Goal: Information Seeking & Learning: Find specific fact

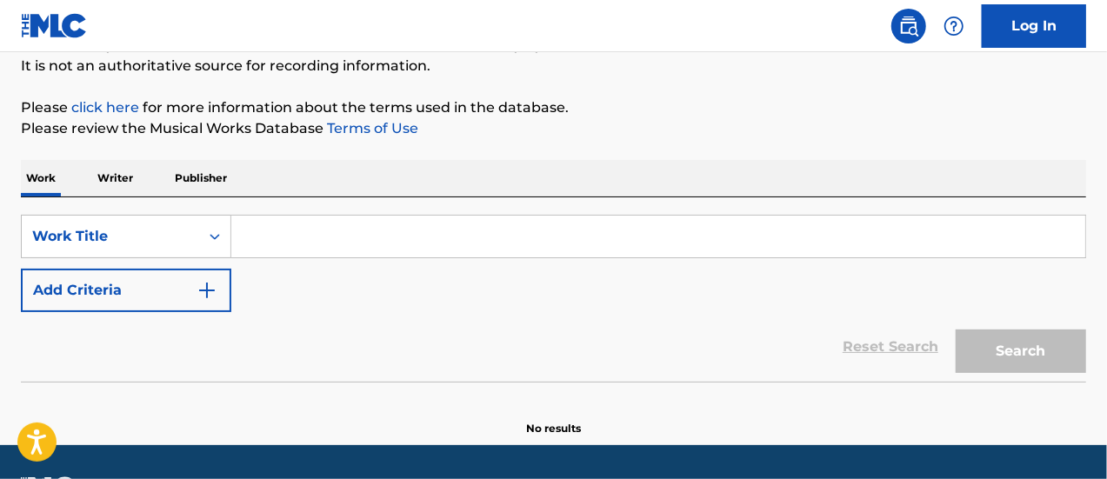
scroll to position [174, 0]
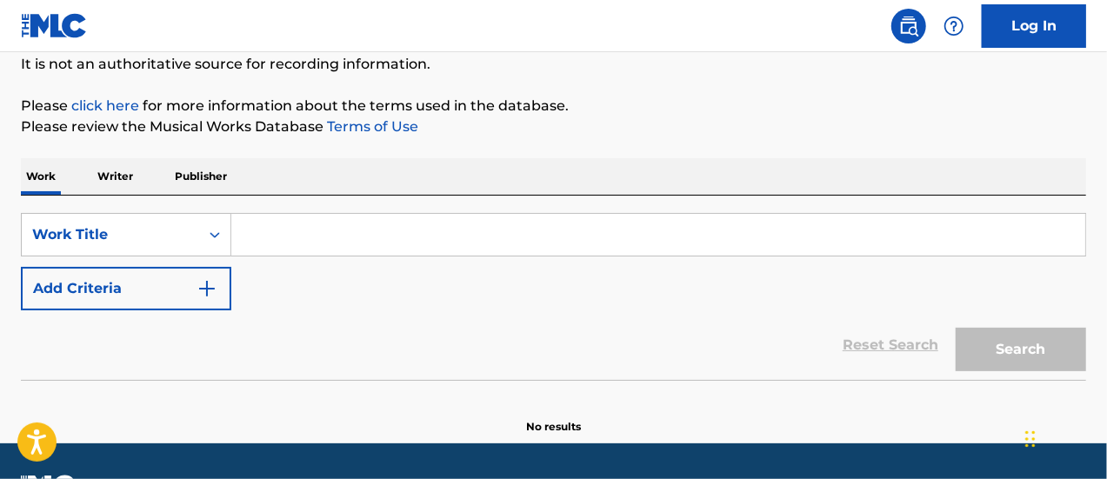
click at [374, 226] on input "Search Form" at bounding box center [658, 235] width 854 height 42
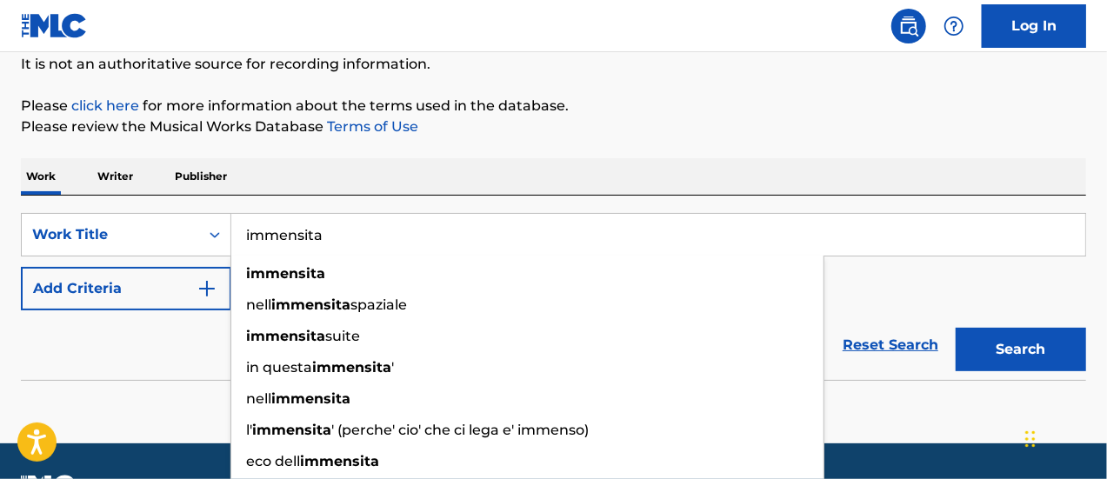
type input "immensita"
click at [956, 328] on button "Search" at bounding box center [1021, 349] width 130 height 43
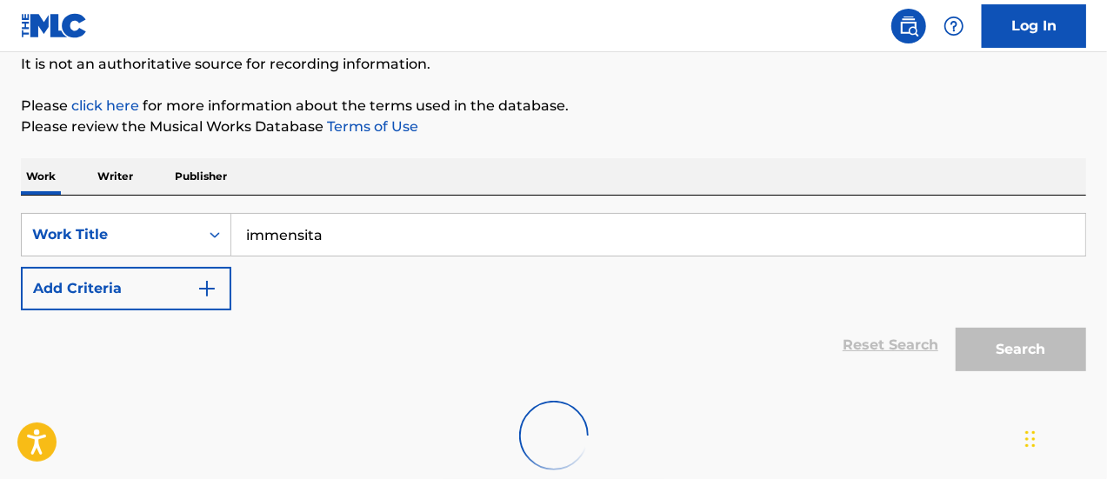
scroll to position [261, 0]
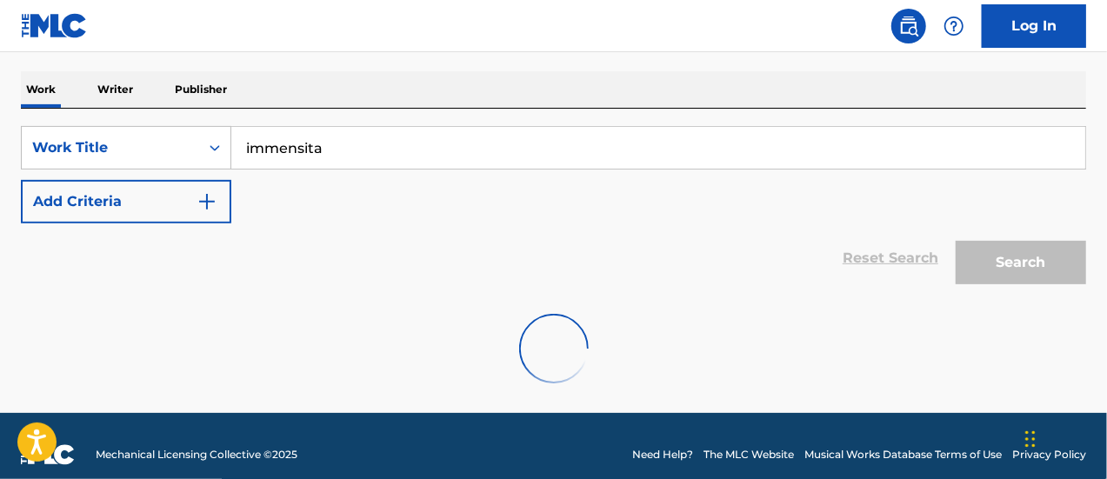
click at [57, 208] on button "Add Criteria" at bounding box center [126, 201] width 210 height 43
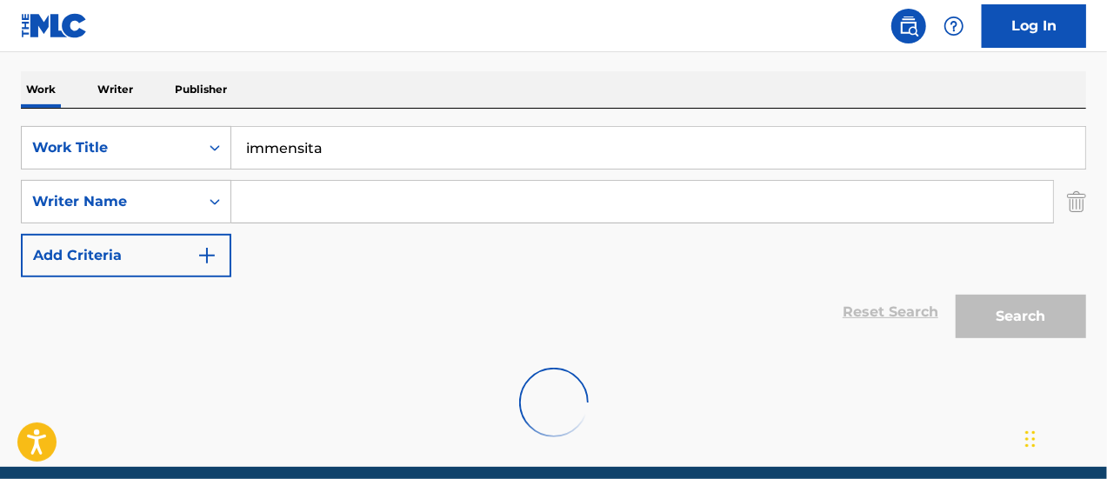
click at [257, 192] on input "Search Form" at bounding box center [642, 202] width 822 height 42
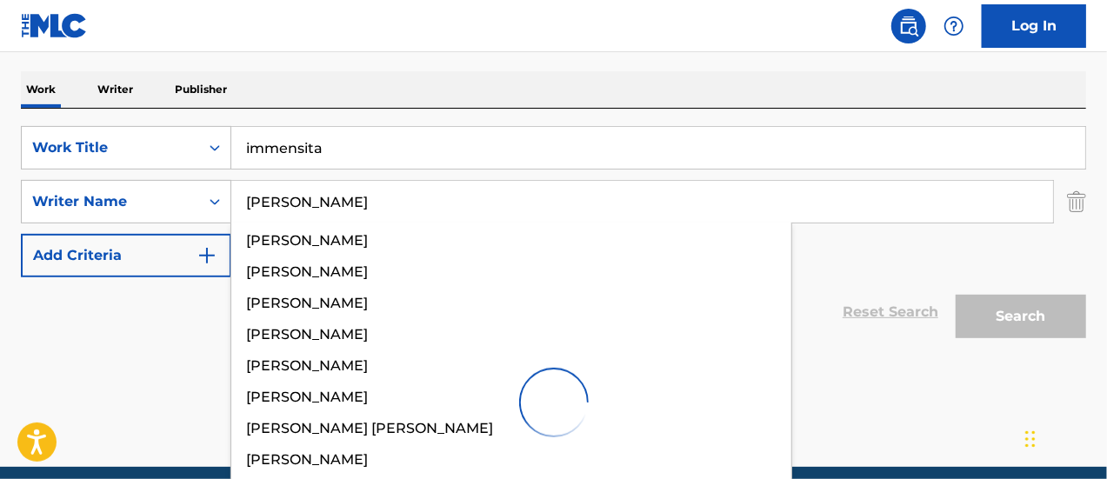
type input "[PERSON_NAME]"
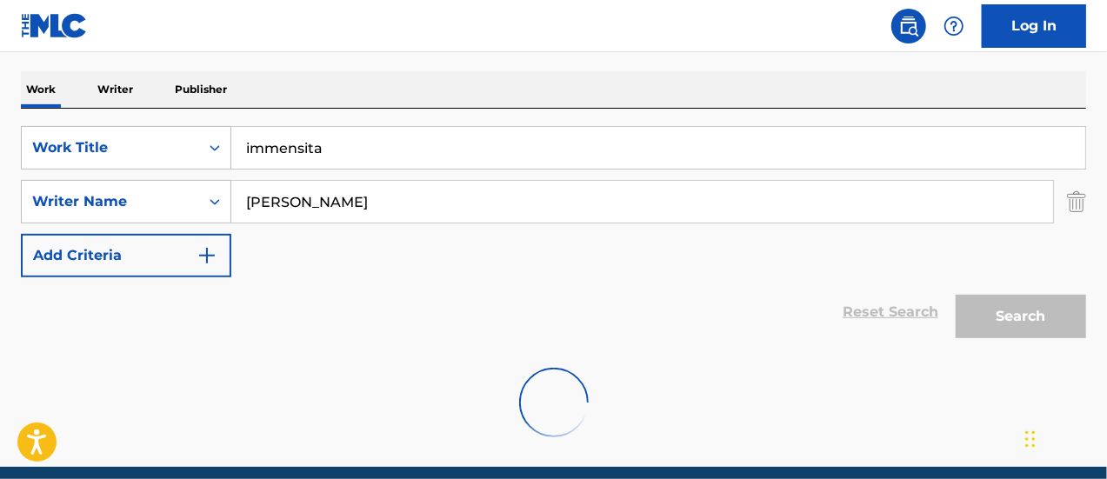
click at [1038, 310] on div "Search" at bounding box center [1016, 312] width 139 height 70
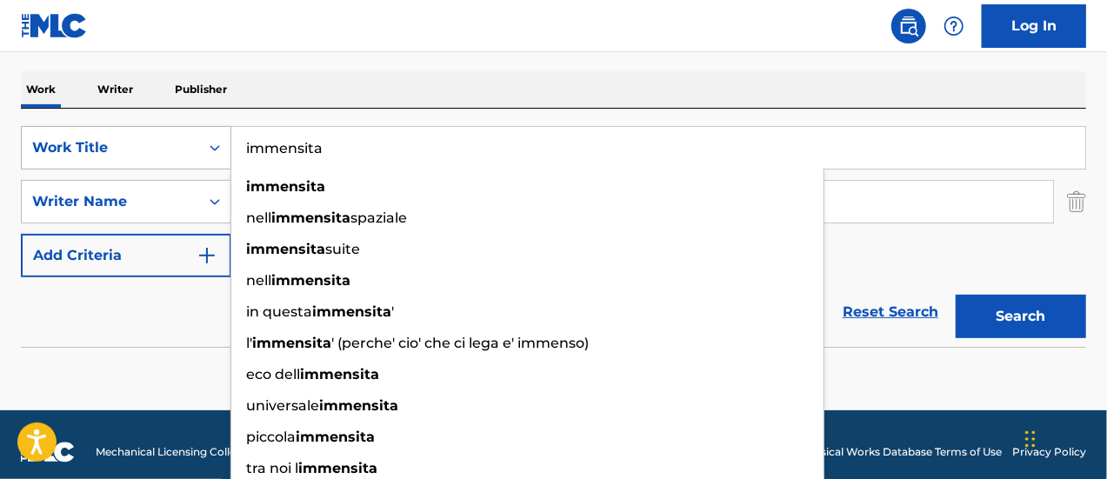
drag, startPoint x: 378, startPoint y: 148, endPoint x: 110, endPoint y: 129, distance: 268.5
click at [110, 129] on div "SearchWithCriteria0a6b1ffc-eb87-4a26-b100-55b74d7e04e5 Work Title immensita imm…" at bounding box center [553, 147] width 1065 height 43
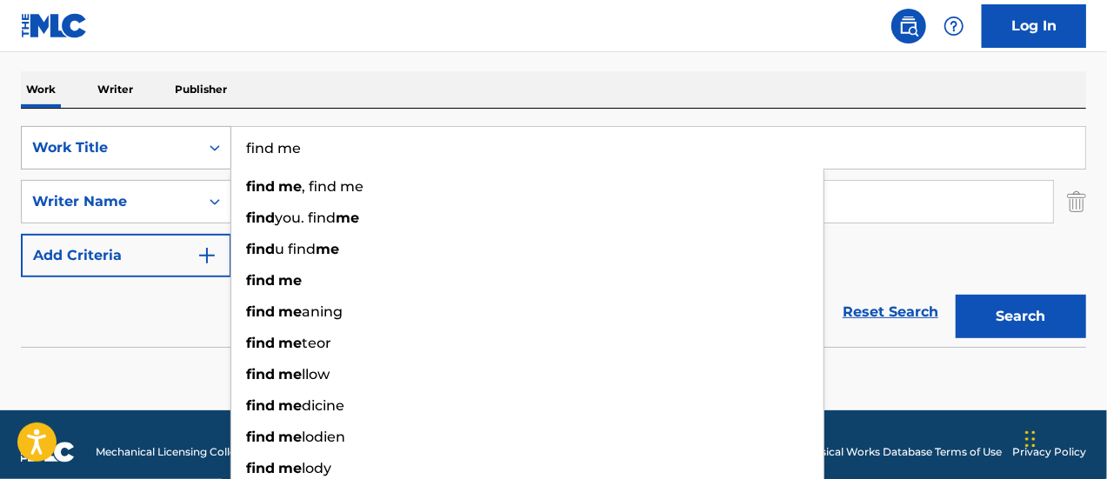
type input "find me"
click at [956, 295] on button "Search" at bounding box center [1021, 316] width 130 height 43
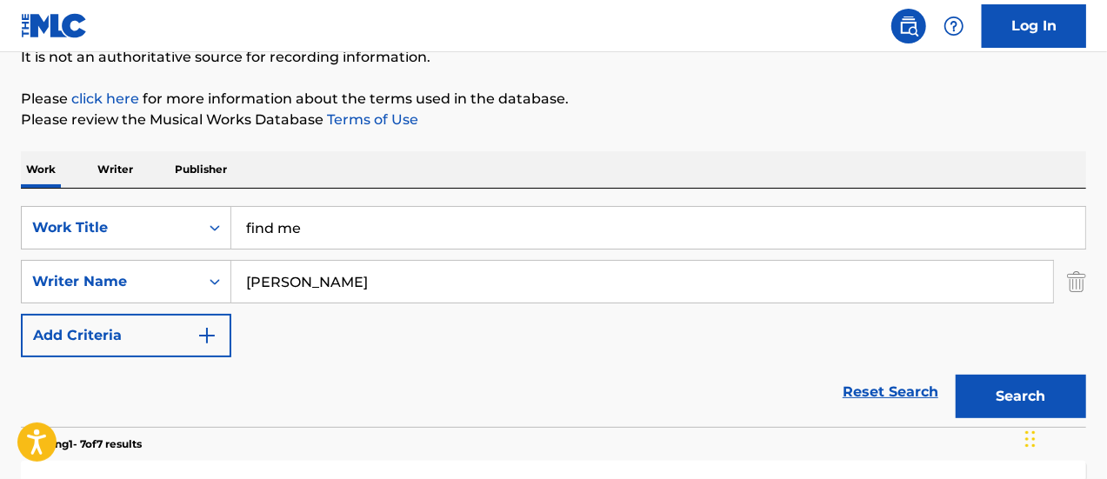
scroll to position [155, 0]
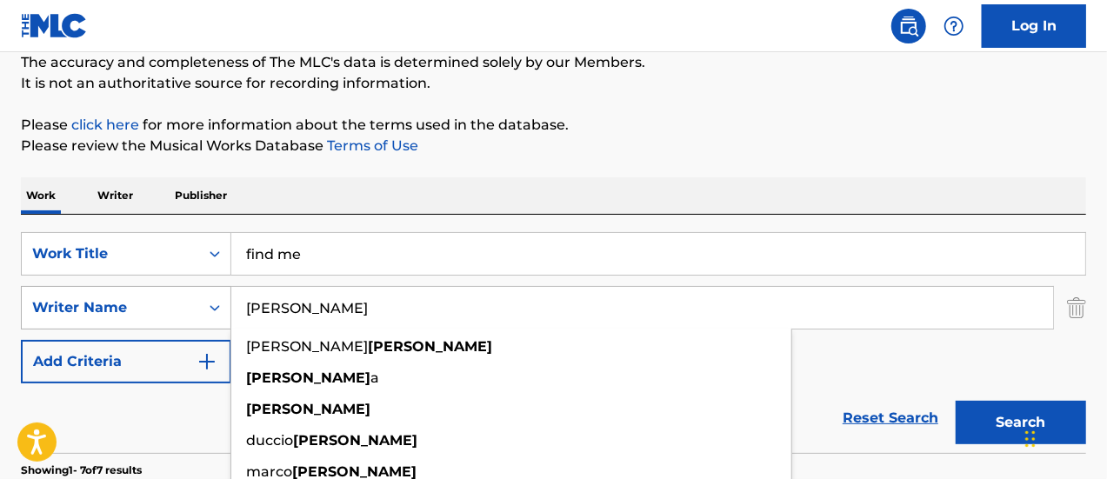
drag, startPoint x: 363, startPoint y: 300, endPoint x: 202, endPoint y: 298, distance: 160.9
click at [203, 298] on div "SearchWithCriteria7412fcb3-be79-4e82-916b-0aaf90b51bb9 Writer Name [PERSON_NAME…" at bounding box center [553, 307] width 1065 height 43
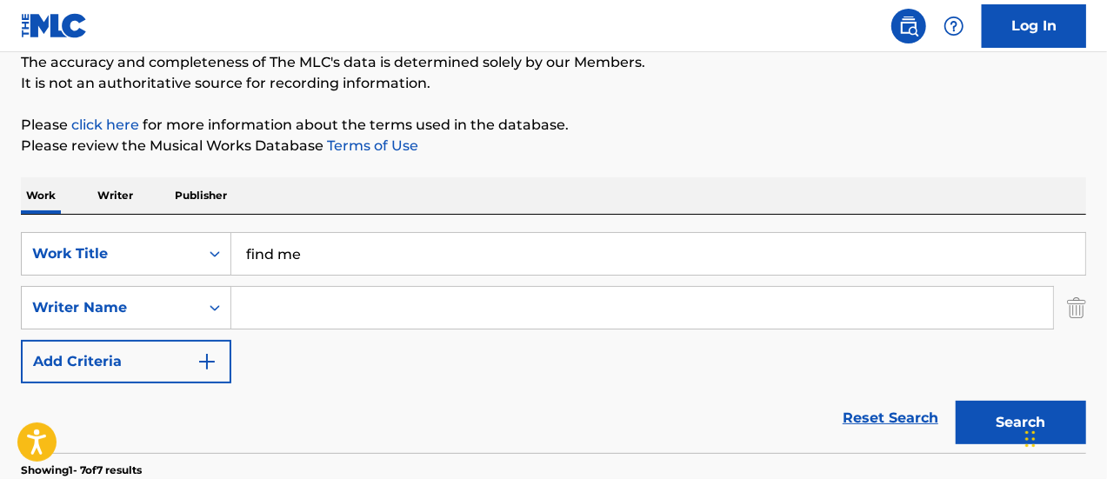
click at [355, 262] on input "find me" at bounding box center [658, 254] width 854 height 42
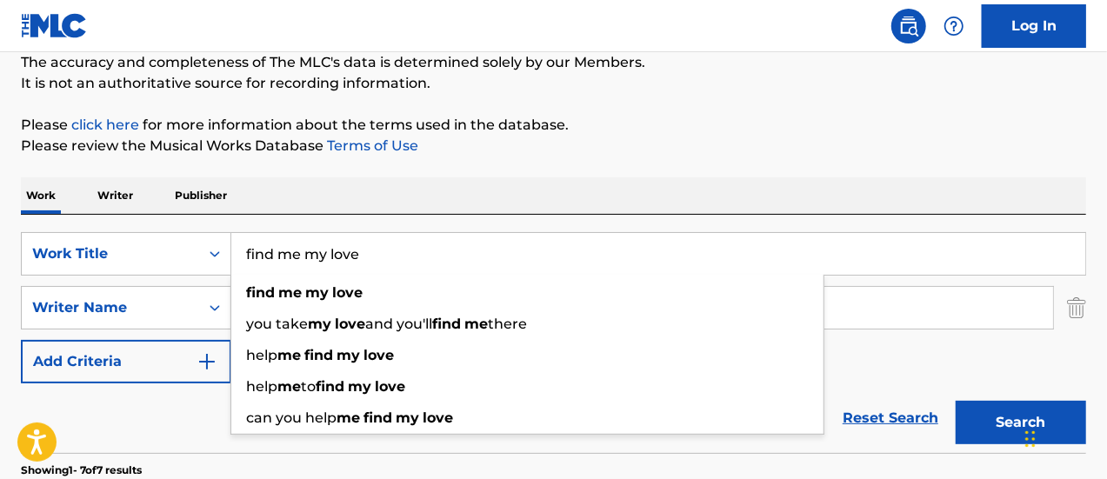
type input "find me my love"
click at [956, 401] on button "Search" at bounding box center [1021, 422] width 130 height 43
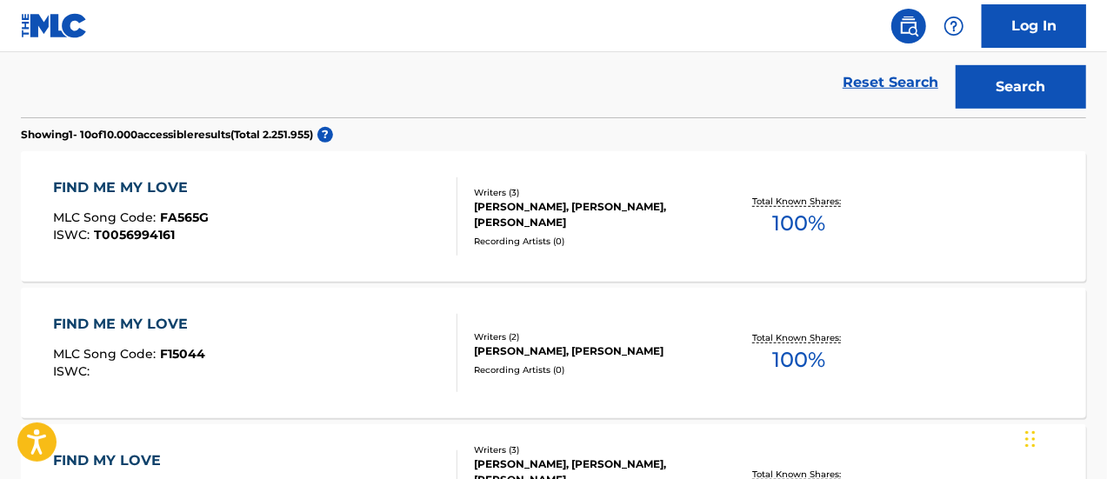
scroll to position [485, 0]
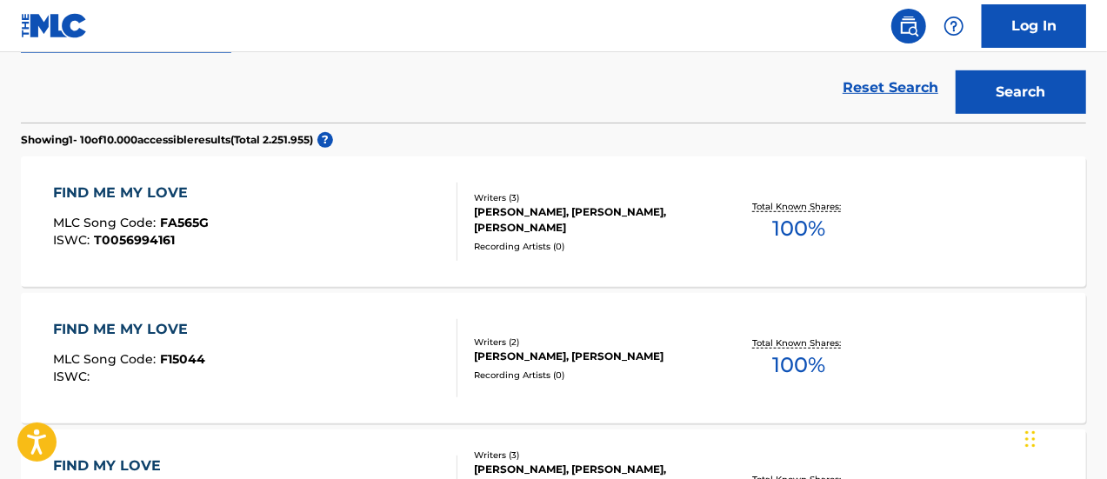
click at [501, 197] on div "Writers ( 3 )" at bounding box center [592, 197] width 237 height 13
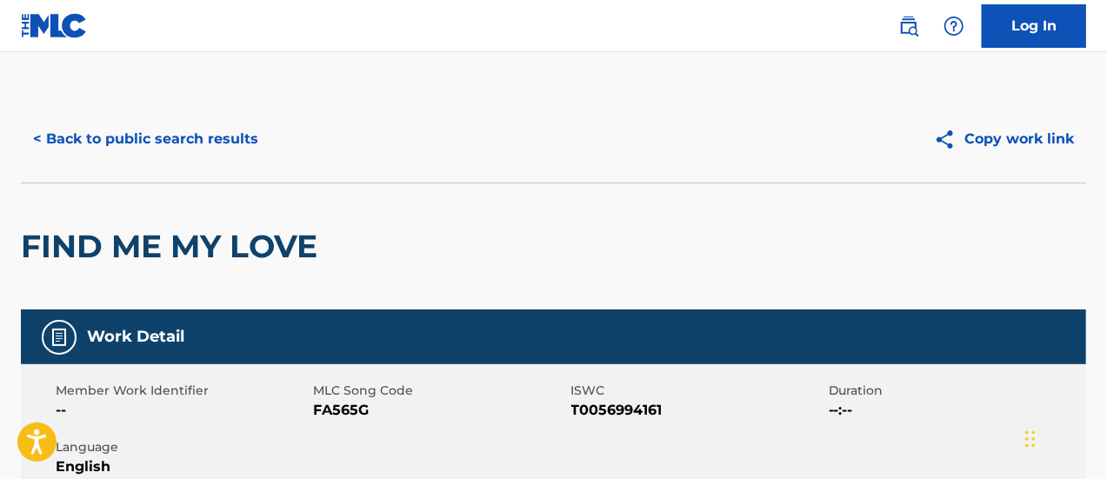
click at [90, 135] on button "< Back to public search results" at bounding box center [146, 138] width 250 height 43
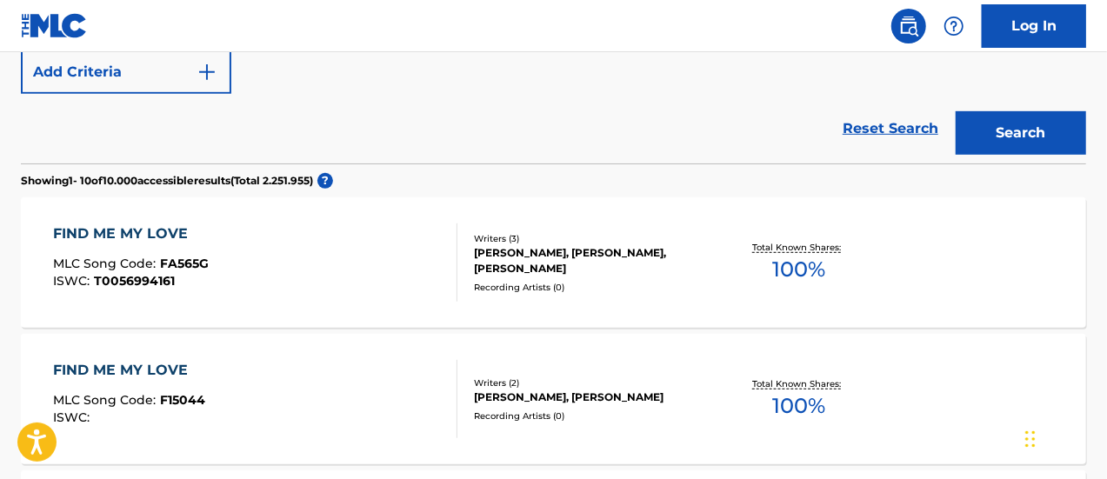
scroll to position [323, 0]
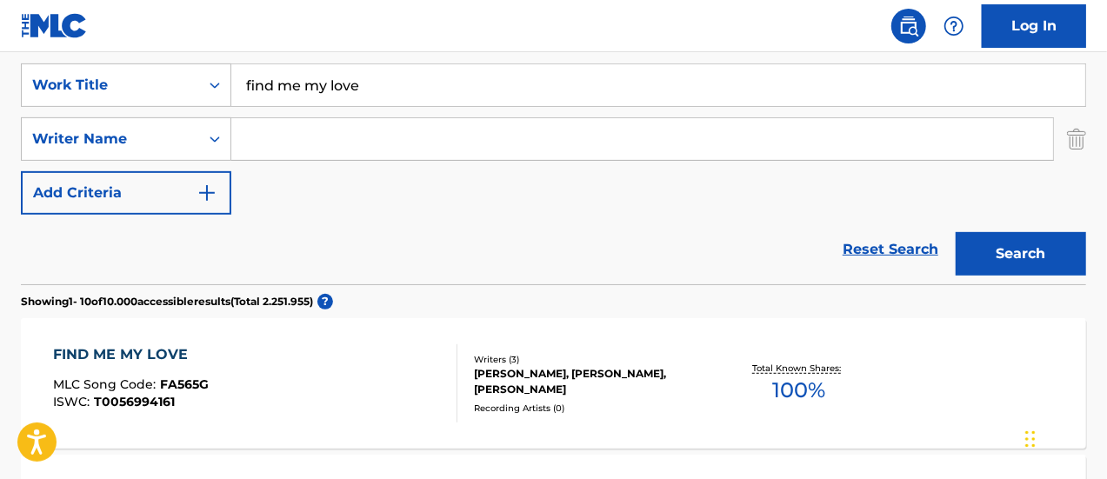
click at [298, 81] on input "find me my love" at bounding box center [658, 85] width 854 height 42
type input "find me, my love"
click at [956, 232] on button "Search" at bounding box center [1021, 253] width 130 height 43
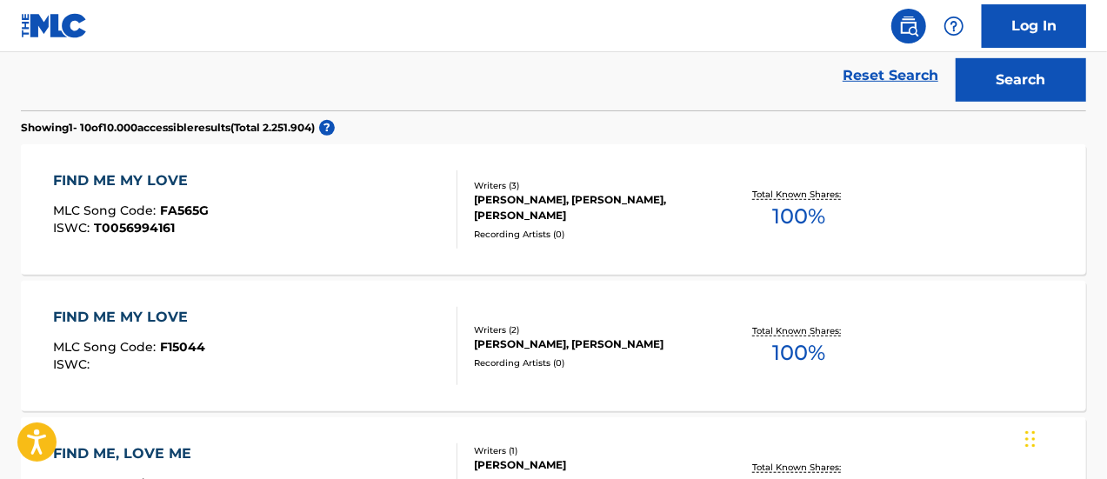
scroll to position [237, 0]
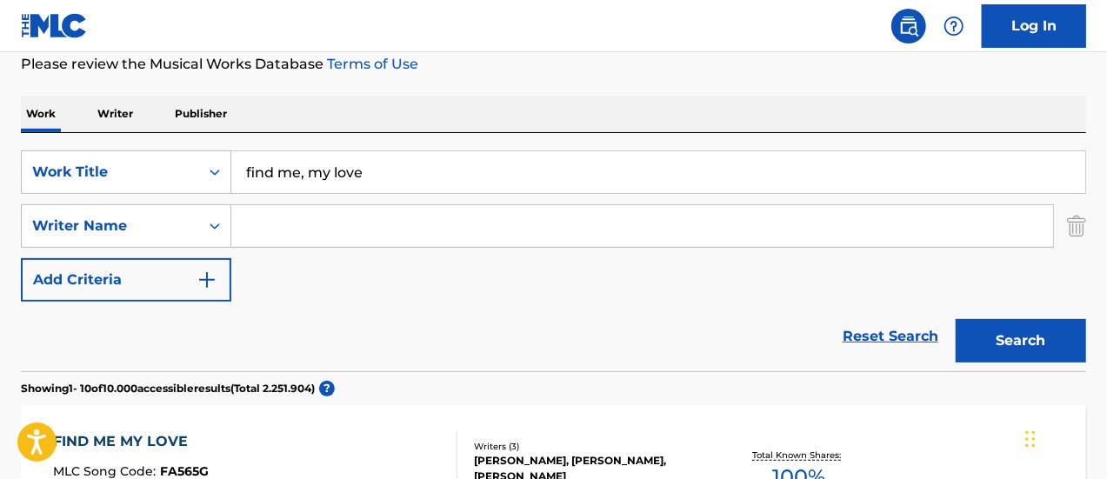
click at [377, 207] on input "Search Form" at bounding box center [642, 226] width 822 height 42
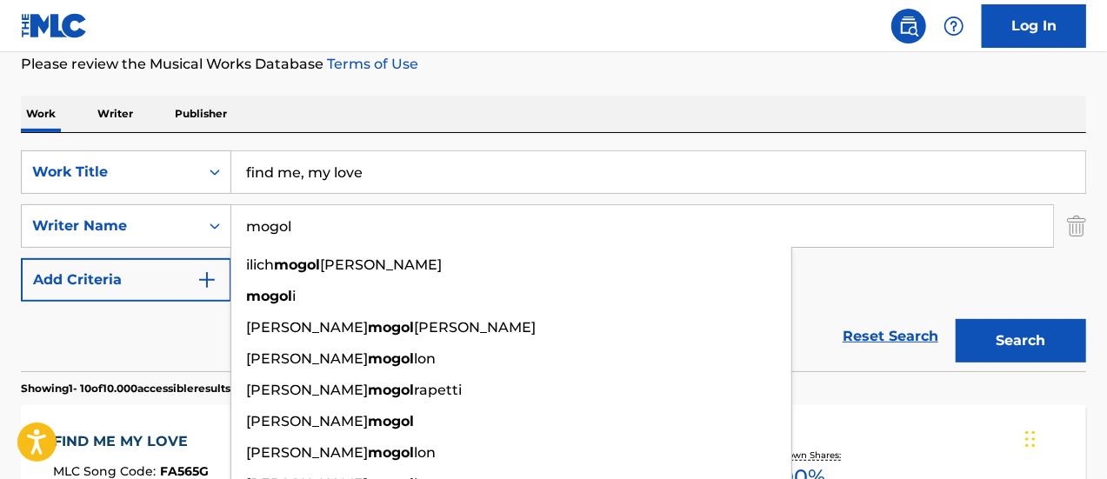
type input "mogol"
click at [956, 319] on button "Search" at bounding box center [1021, 340] width 130 height 43
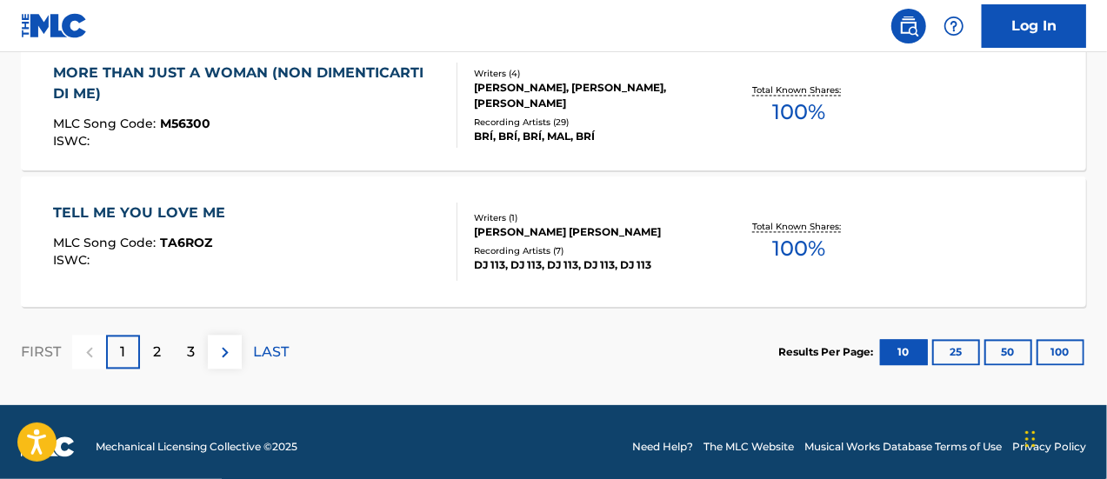
scroll to position [1703, 0]
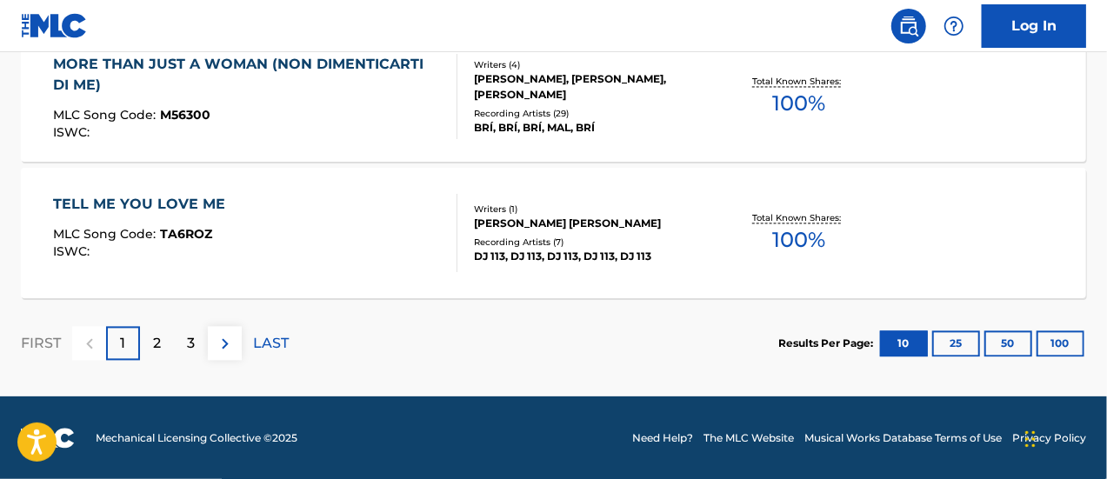
click at [153, 342] on p "2" at bounding box center [157, 343] width 8 height 21
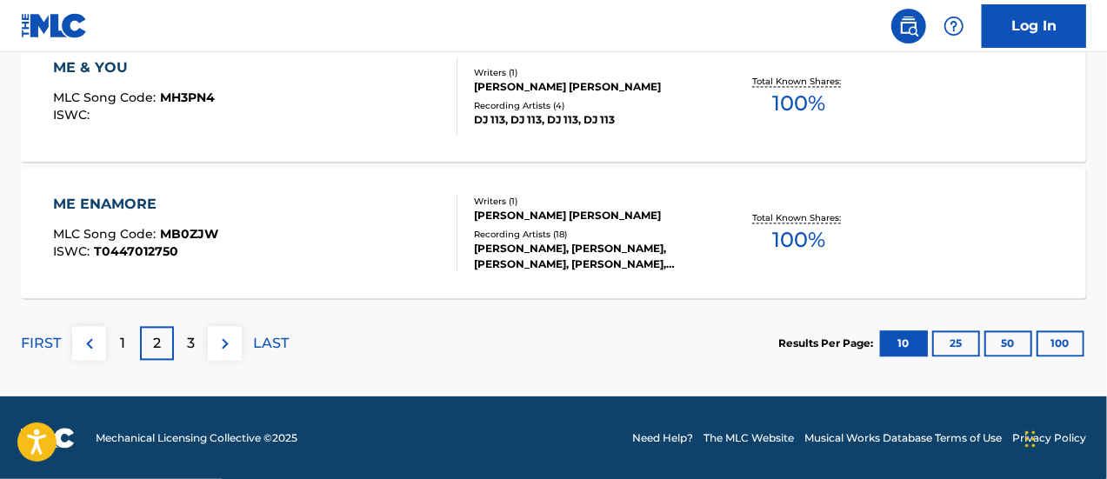
click at [192, 345] on p "3" at bounding box center [191, 343] width 8 height 21
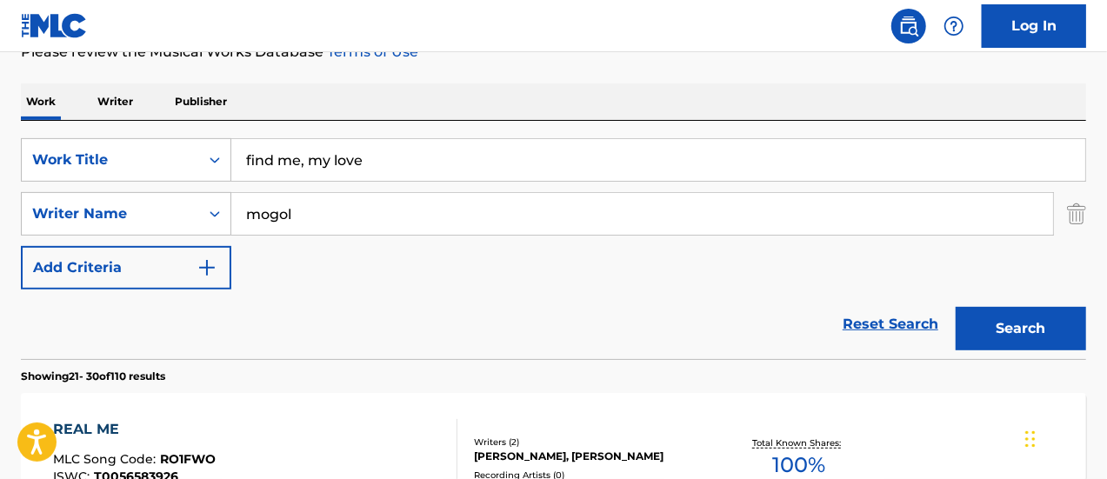
scroll to position [224, 0]
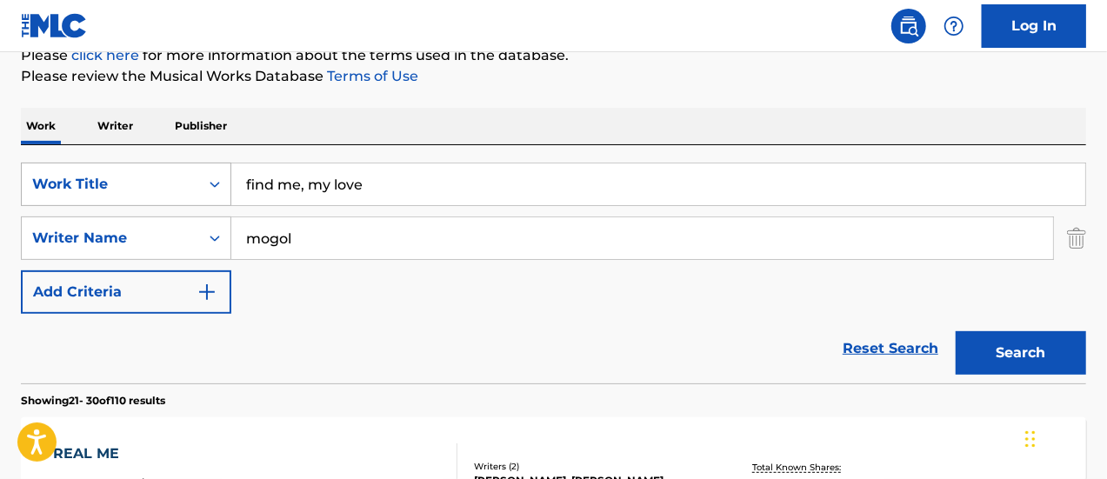
drag, startPoint x: 404, startPoint y: 187, endPoint x: 144, endPoint y: 187, distance: 259.1
click at [144, 187] on div "SearchWithCriteria0a6b1ffc-eb87-4a26-b100-55b74d7e04e5 Work Title find me, my l…" at bounding box center [553, 184] width 1065 height 43
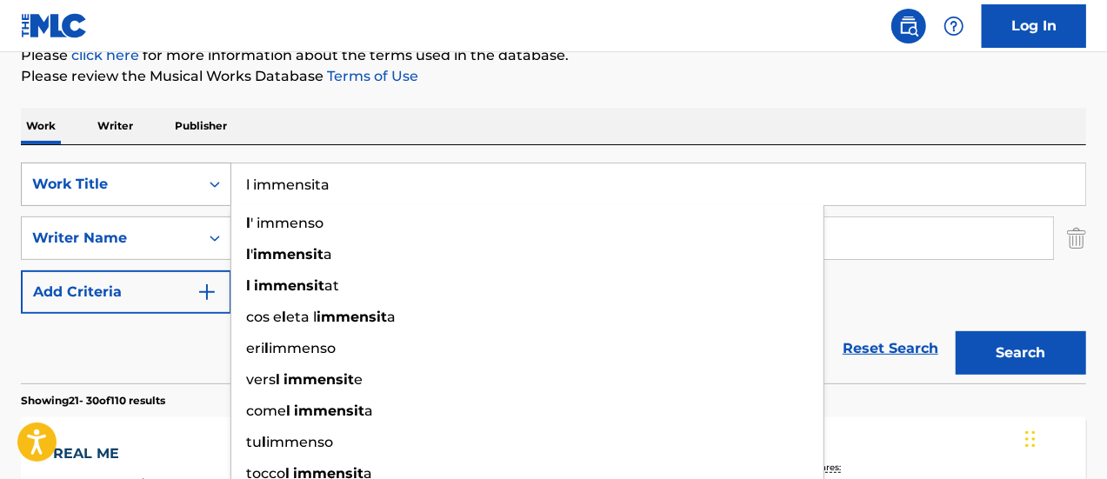
type input "l immensita"
click at [956, 331] on button "Search" at bounding box center [1021, 352] width 130 height 43
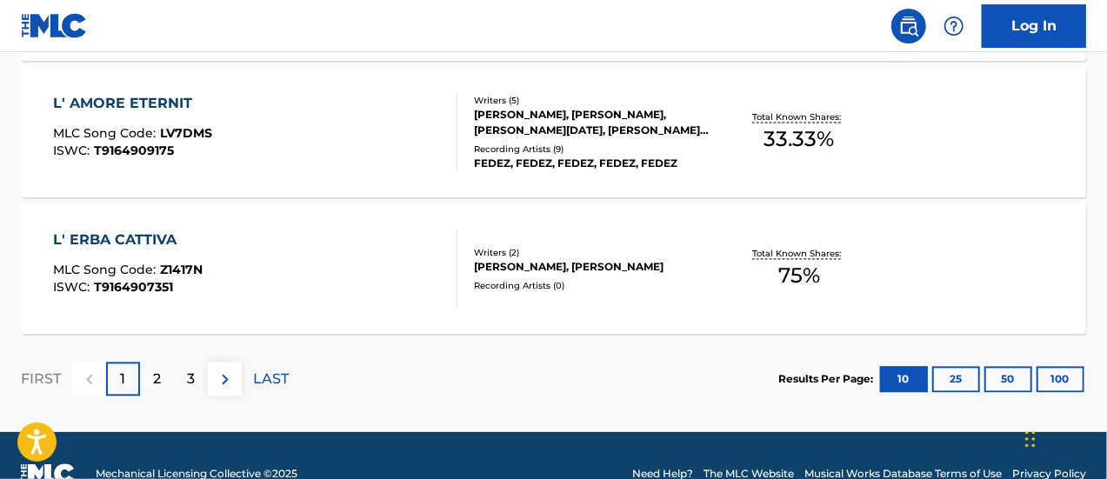
scroll to position [1703, 0]
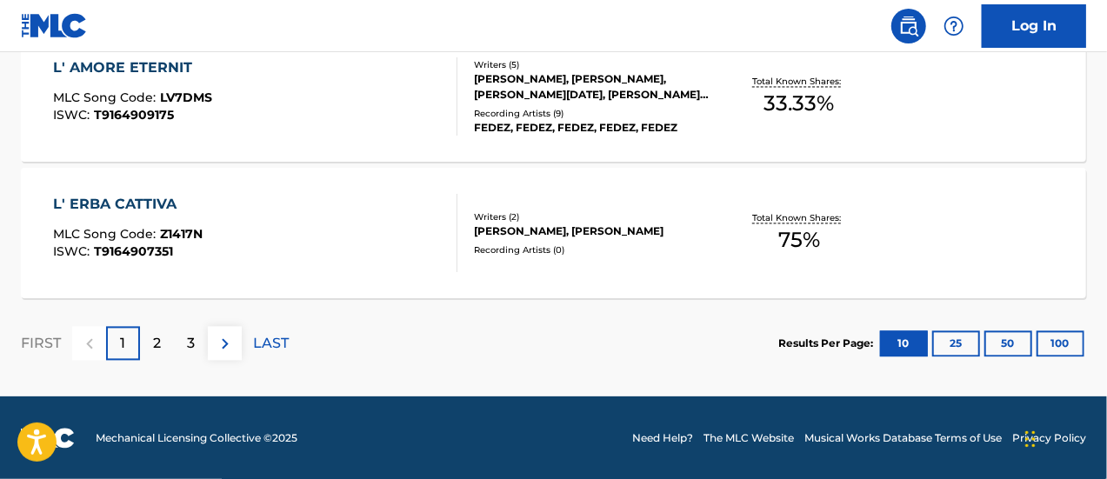
click at [158, 344] on p "2" at bounding box center [157, 343] width 8 height 21
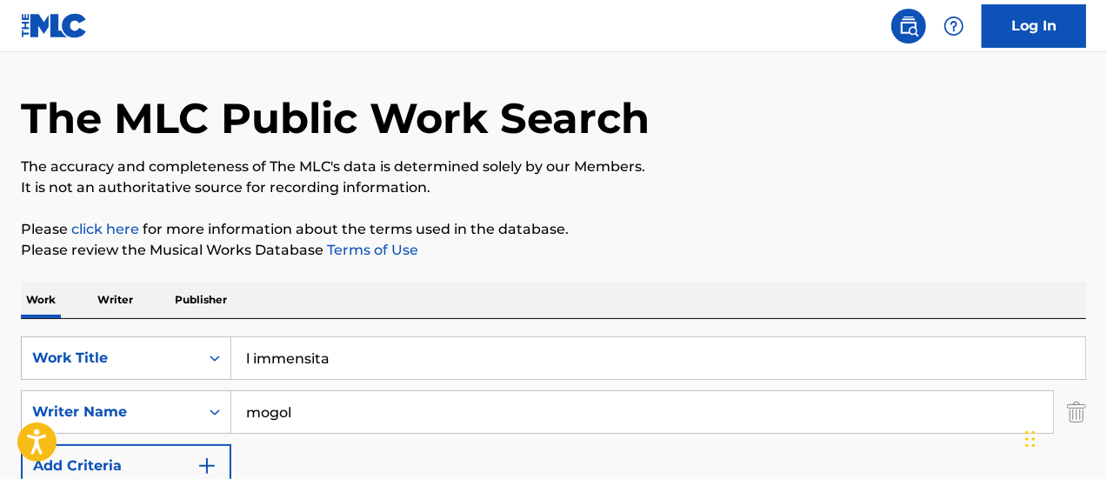
scroll to position [50, 0]
drag, startPoint x: 302, startPoint y: 408, endPoint x: 225, endPoint y: 404, distance: 76.6
click at [225, 404] on div "SearchWithCriteria7412fcb3-be79-4e82-916b-0aaf90b51bb9 Writer Name [PERSON_NAME]" at bounding box center [553, 411] width 1065 height 43
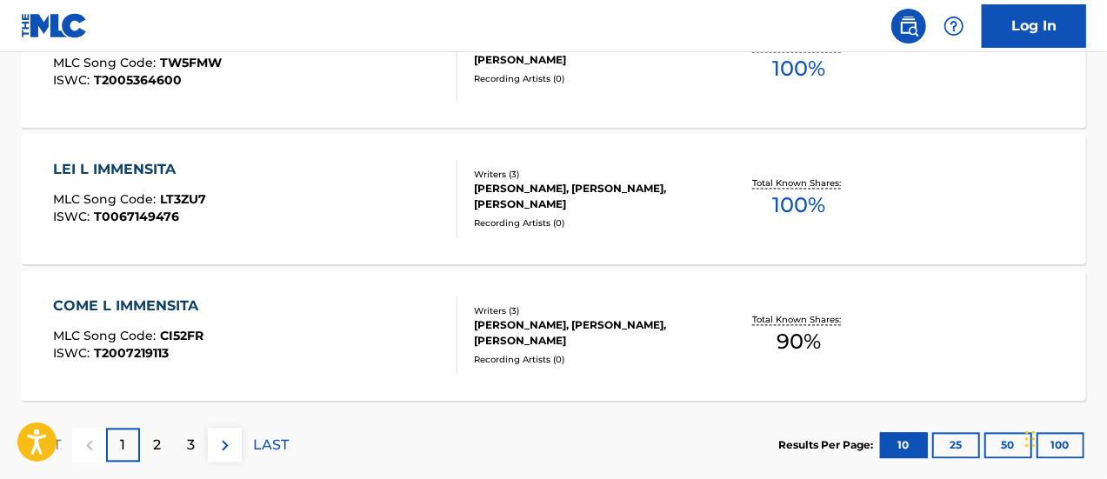
scroll to position [1616, 0]
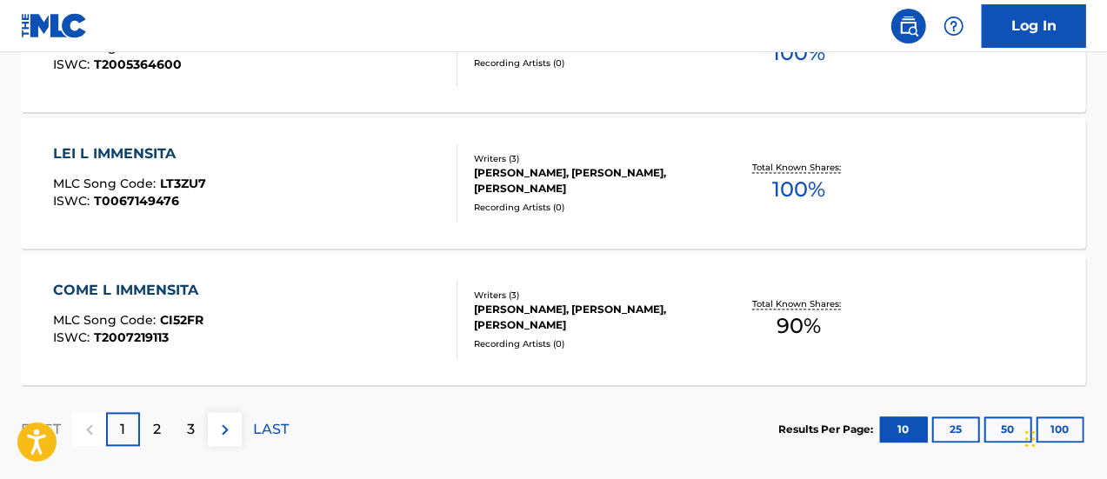
click at [163, 430] on div "2" at bounding box center [157, 430] width 34 height 34
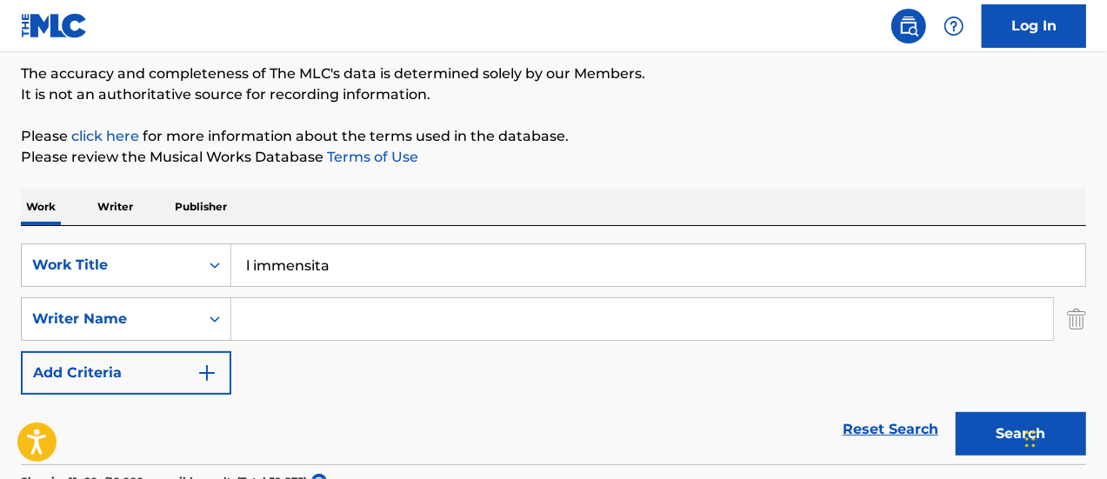
scroll to position [137, 0]
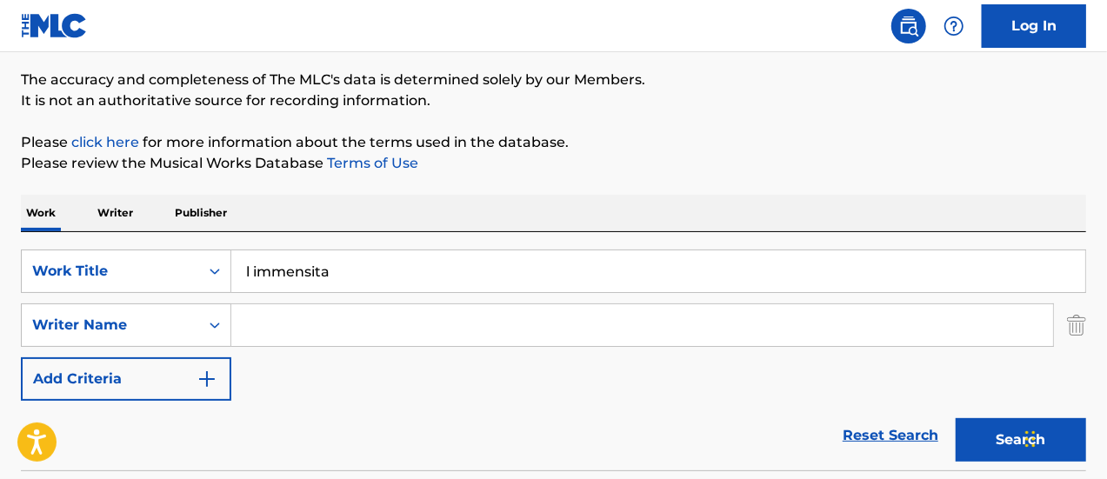
click at [254, 269] on input "l immensita" at bounding box center [658, 271] width 854 height 42
type input "l'immensita"
click at [956, 418] on button "Search" at bounding box center [1021, 439] width 130 height 43
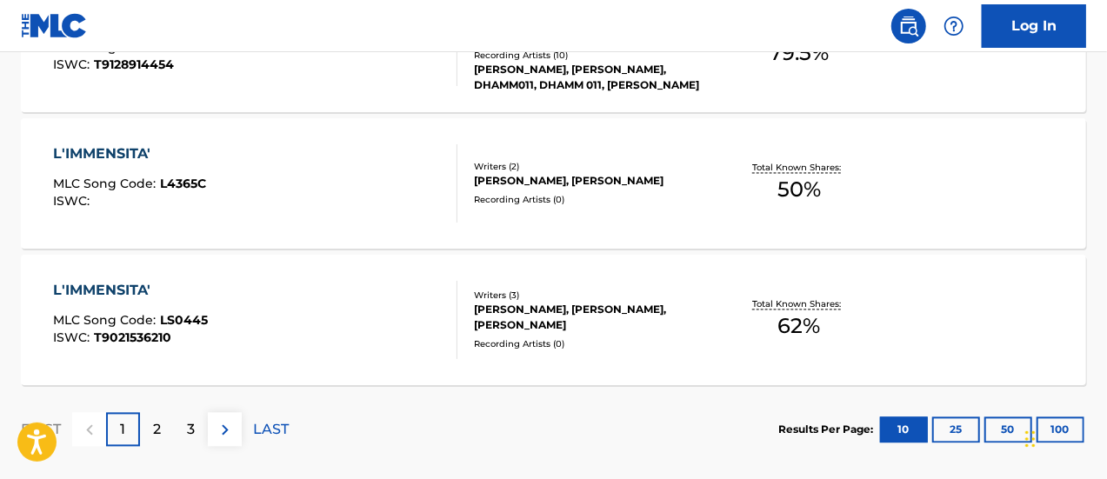
scroll to position [1703, 0]
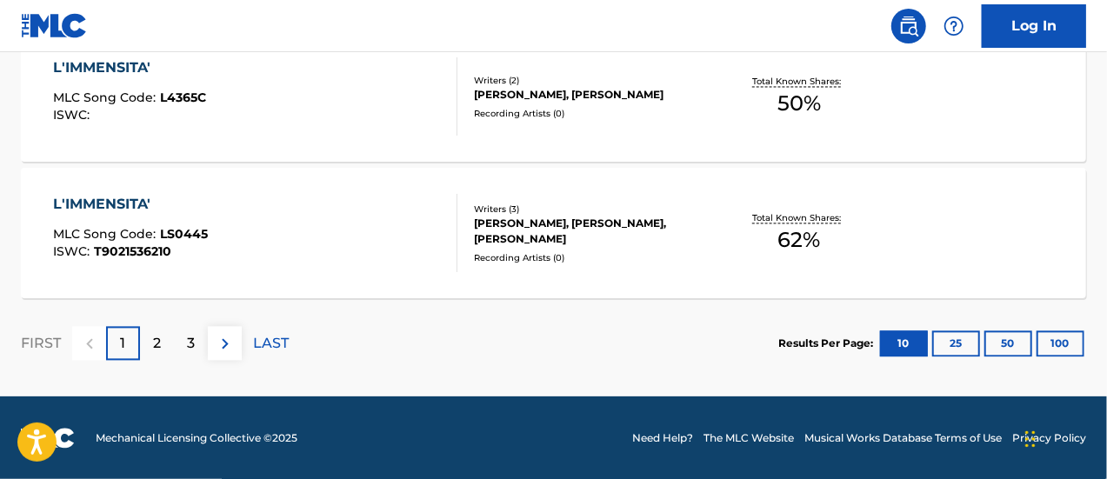
click at [163, 349] on div "2" at bounding box center [157, 343] width 34 height 34
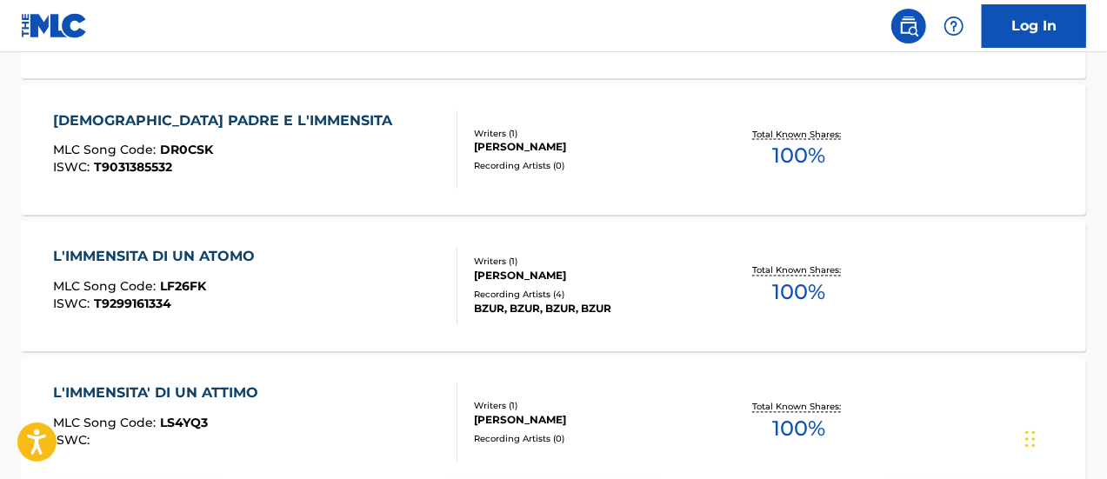
scroll to position [1616, 0]
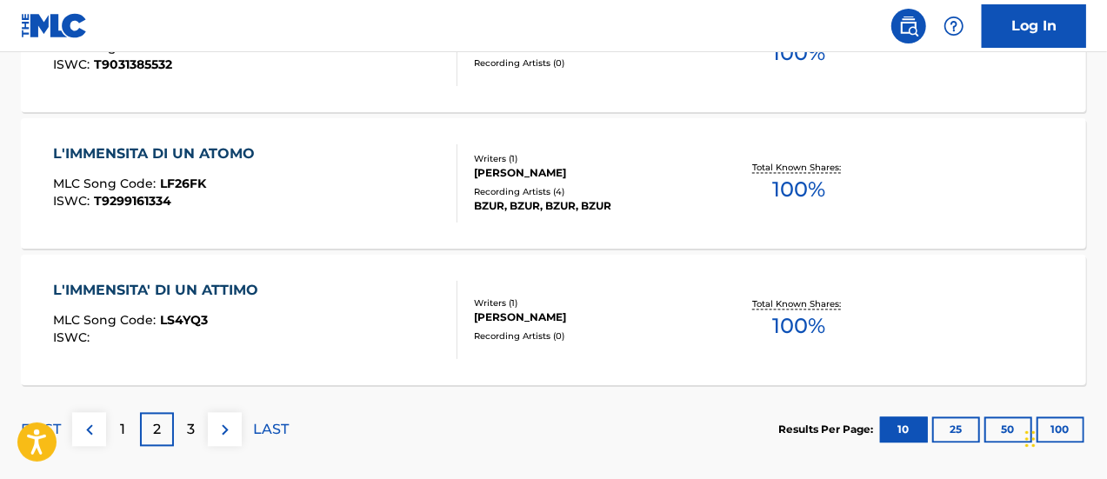
click at [191, 422] on p "3" at bounding box center [191, 430] width 8 height 21
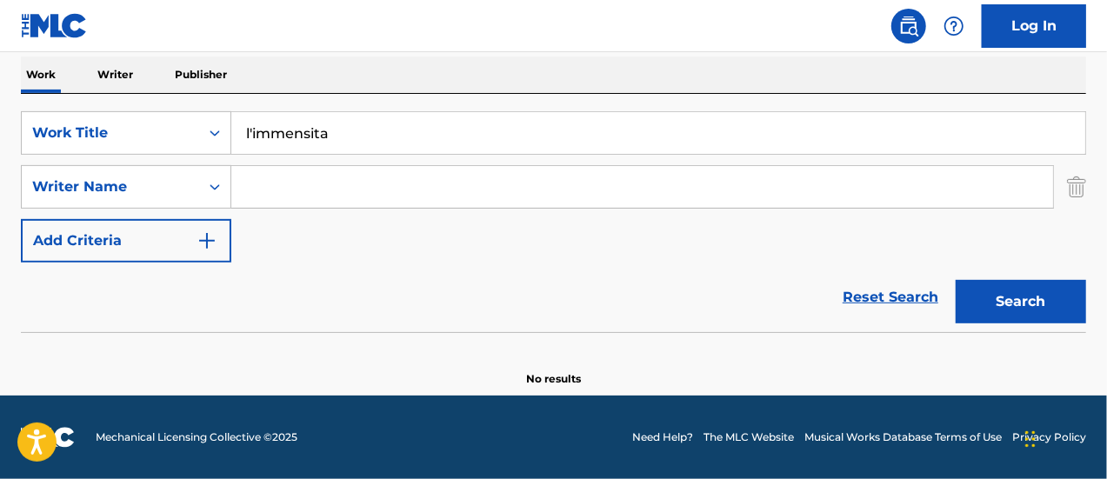
scroll to position [275, 0]
